Goal: Task Accomplishment & Management: Manage account settings

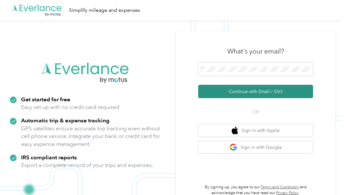
click at [231, 95] on button "Continue with Email / SSO" at bounding box center [255, 91] width 115 height 13
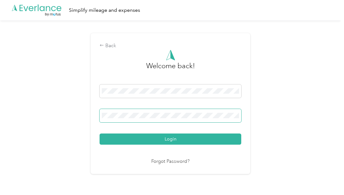
click at [100, 134] on button "Login" at bounding box center [171, 139] width 142 height 11
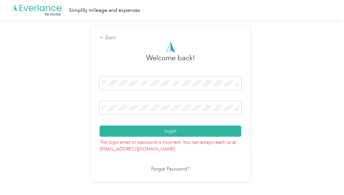
click at [73, 119] on div "Back Welcome back! Login The login email or password is incorrect. You can alwa…" at bounding box center [170, 106] width 341 height 172
click at [100, 126] on button "Login" at bounding box center [171, 131] width 142 height 11
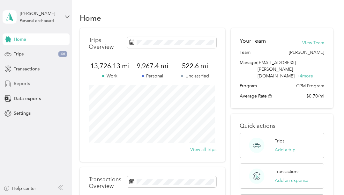
click at [24, 83] on span "Reports" at bounding box center [22, 83] width 16 height 7
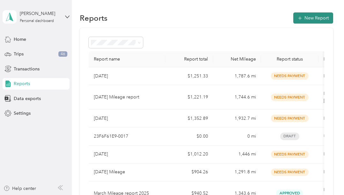
click at [318, 17] on button "New Report" at bounding box center [313, 17] width 40 height 11
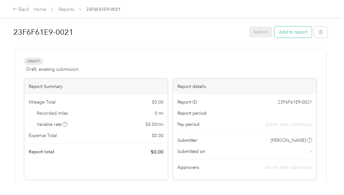
click at [284, 34] on button "Add to report" at bounding box center [292, 31] width 37 height 11
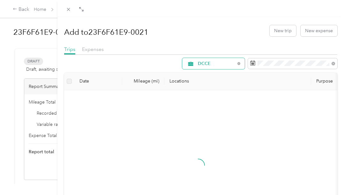
click at [232, 65] on div "DCCE" at bounding box center [213, 63] width 63 height 11
click at [203, 107] on span "[PERSON_NAME]" at bounding box center [214, 109] width 42 height 7
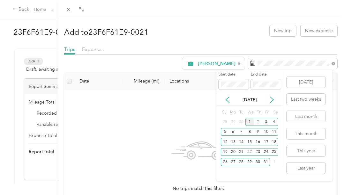
click at [227, 103] on icon at bounding box center [227, 100] width 6 height 6
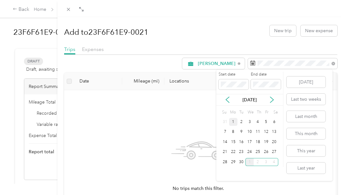
click at [233, 125] on div "1" at bounding box center [233, 122] width 8 height 8
click at [243, 164] on div "30" at bounding box center [241, 162] width 8 height 8
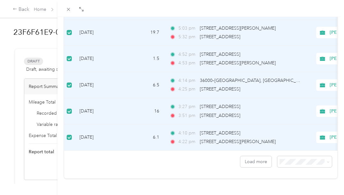
scroll to position [602, 0]
click at [288, 145] on span "100 per load" at bounding box center [290, 144] width 26 height 5
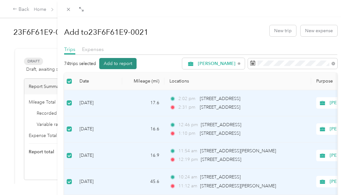
click at [111, 64] on button "Add to report" at bounding box center [117, 63] width 37 height 11
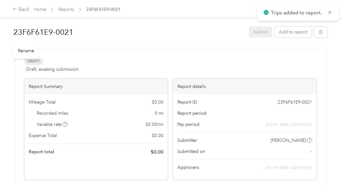
click at [63, 29] on h1 "23F6F61E9-0021" at bounding box center [128, 32] width 231 height 15
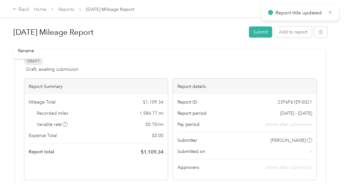
click at [138, 36] on h1 "[DATE] Mileage Report" at bounding box center [128, 32] width 231 height 15
click at [143, 31] on h1 "[DATE] Mileage Report" at bounding box center [128, 32] width 231 height 15
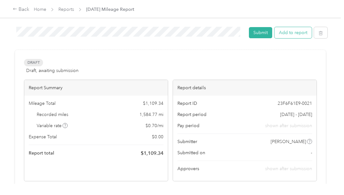
click at [307, 34] on button "Add to report" at bounding box center [292, 32] width 37 height 11
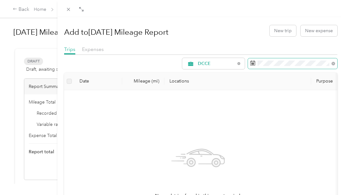
click at [250, 65] on icon at bounding box center [252, 63] width 5 height 5
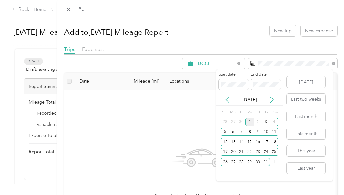
click at [228, 100] on icon at bounding box center [227, 100] width 6 height 6
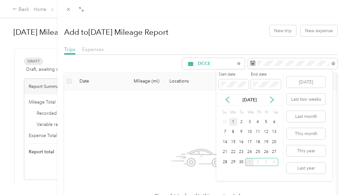
click at [232, 122] on div "1" at bounding box center [233, 122] width 8 height 8
click at [239, 161] on div "30" at bounding box center [241, 162] width 8 height 8
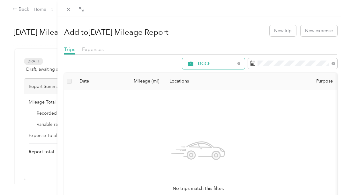
click at [215, 63] on span "DCCE" at bounding box center [216, 64] width 37 height 4
click at [209, 76] on span "All Purposes" at bounding box center [214, 75] width 42 height 7
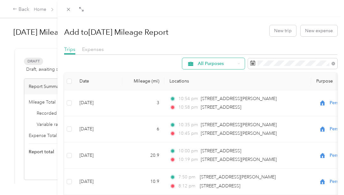
click at [220, 62] on span "All Purposes" at bounding box center [216, 64] width 37 height 4
click at [209, 85] on span "Unclassified" at bounding box center [214, 86] width 42 height 7
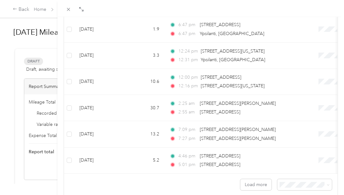
scroll to position [580, 0]
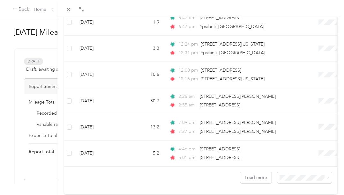
click at [293, 170] on li "100 per load" at bounding box center [300, 167] width 55 height 11
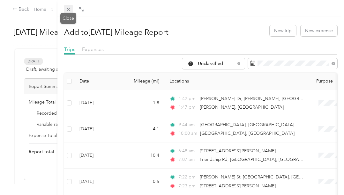
click at [67, 8] on icon at bounding box center [68, 9] width 5 height 5
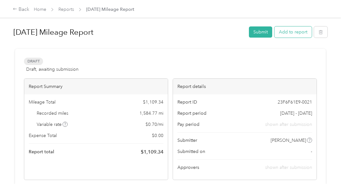
click at [299, 34] on button "Add to report" at bounding box center [292, 31] width 37 height 11
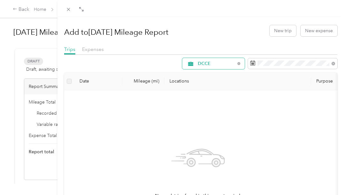
click at [229, 65] on span "DCCE" at bounding box center [216, 64] width 37 height 4
click at [206, 108] on span "[PERSON_NAME]" at bounding box center [214, 109] width 42 height 7
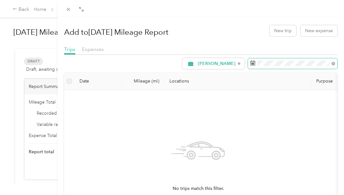
click at [252, 63] on rect at bounding box center [252, 63] width 1 height 1
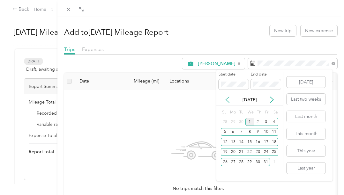
click at [227, 102] on icon at bounding box center [227, 100] width 6 height 6
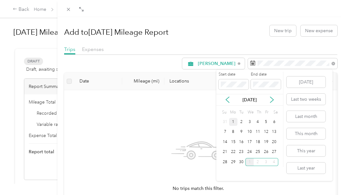
click at [234, 122] on div "1" at bounding box center [233, 122] width 8 height 8
click at [242, 164] on div "30" at bounding box center [241, 162] width 8 height 8
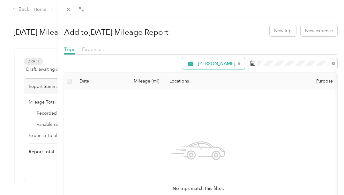
click at [227, 67] on div "[PERSON_NAME]" at bounding box center [213, 63] width 63 height 11
click at [216, 31] on div "Add to [DATE] Mileage Report New trip New expense" at bounding box center [200, 30] width 273 height 19
click at [68, 13] on div "Close" at bounding box center [68, 18] width 16 height 11
click at [68, 11] on icon at bounding box center [68, 9] width 5 height 5
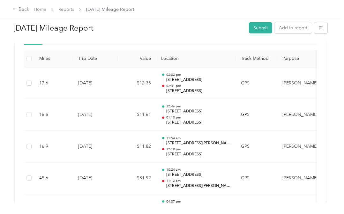
scroll to position [159, 0]
click at [318, 11] on div "Back Home Reports [DATE] Mileage Report" at bounding box center [172, 9] width 344 height 18
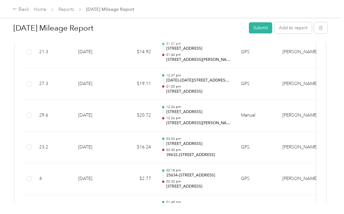
scroll to position [349, 0]
click at [4, 35] on div "[DATE] Mileage Report Submit Add to report Draft Draft, awaiting submission Vie…" at bounding box center [170, 101] width 341 height 203
click at [285, 33] on button "Add to report" at bounding box center [292, 27] width 37 height 11
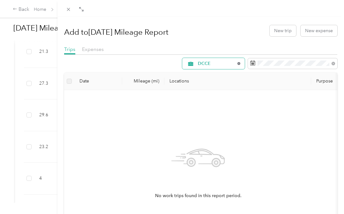
click at [237, 64] on icon at bounding box center [238, 63] width 3 height 3
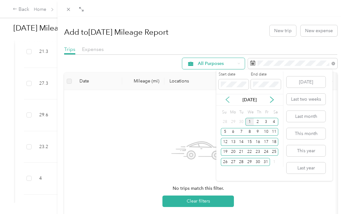
click at [228, 101] on icon at bounding box center [227, 100] width 6 height 6
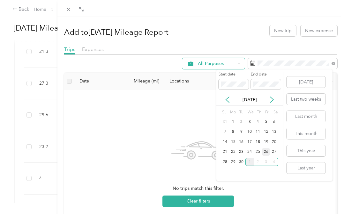
click at [265, 153] on div "26" at bounding box center [266, 152] width 8 height 8
click at [265, 154] on div "26" at bounding box center [266, 152] width 8 height 8
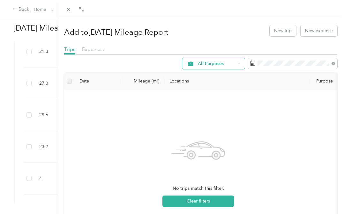
click at [227, 64] on span "All Purposes" at bounding box center [216, 64] width 37 height 4
click at [214, 85] on span "Unclassified" at bounding box center [214, 86] width 42 height 7
click at [215, 62] on span "Unclassified" at bounding box center [216, 64] width 37 height 4
click at [208, 107] on span "[PERSON_NAME]" at bounding box center [214, 105] width 42 height 7
click at [213, 65] on span "[PERSON_NAME]" at bounding box center [217, 64] width 38 height 4
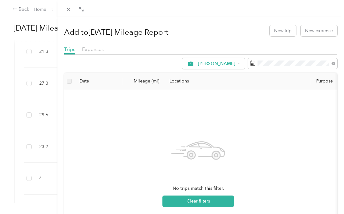
click at [69, 41] on div "Add to [DATE] Mileage Report New trip New expense Trips Expenses [PERSON_NAME] …" at bounding box center [200, 150] width 273 height 259
click at [250, 63] on icon at bounding box center [252, 63] width 5 height 5
click at [332, 63] on icon at bounding box center [334, 64] width 4 height 4
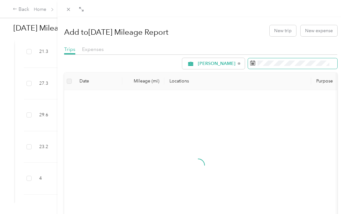
click at [250, 63] on icon at bounding box center [252, 63] width 5 height 5
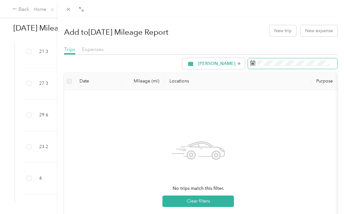
click at [250, 62] on icon at bounding box center [252, 62] width 5 height 0
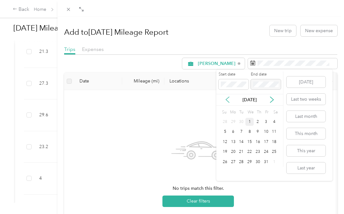
click at [228, 101] on icon at bounding box center [227, 100] width 6 height 6
click at [266, 134] on div "12" at bounding box center [266, 132] width 8 height 8
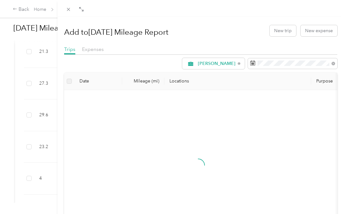
click at [266, 134] on div "12" at bounding box center [266, 130] width 8 height 10
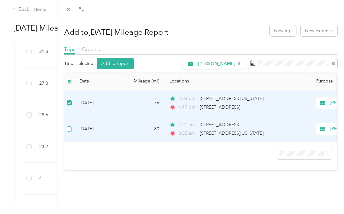
click at [71, 132] on label at bounding box center [69, 129] width 5 height 7
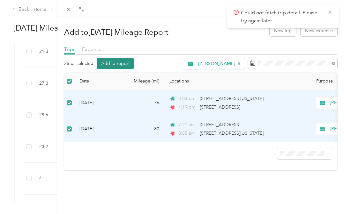
click at [119, 64] on button "Add to report" at bounding box center [115, 63] width 37 height 11
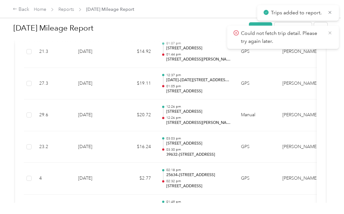
click at [331, 33] on icon at bounding box center [329, 33] width 5 height 6
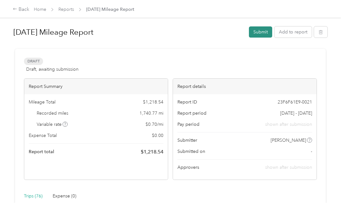
click at [267, 34] on button "Submit" at bounding box center [260, 31] width 23 height 11
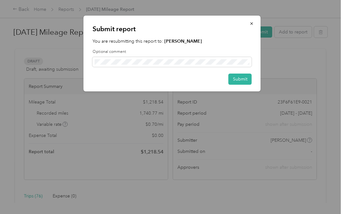
click at [225, 70] on div "Submit report You are resubmitting this report to: [PERSON_NAME] Optional comme…" at bounding box center [172, 54] width 177 height 76
click at [239, 78] on button "Submit" at bounding box center [239, 79] width 23 height 11
